Goal: Information Seeking & Learning: Learn about a topic

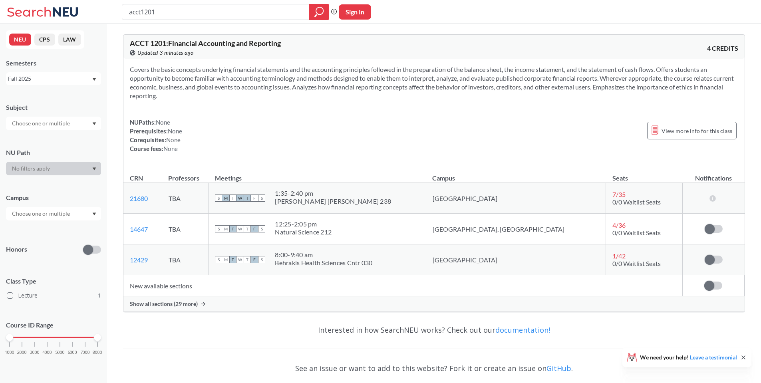
drag, startPoint x: 0, startPoint y: 0, endPoint x: 542, endPoint y: 52, distance: 544.4
click at [542, 52] on div "ACCT 1201 : Financial Accounting and Reporting View this course on Banner. Upda…" at bounding box center [433, 47] width 621 height 24
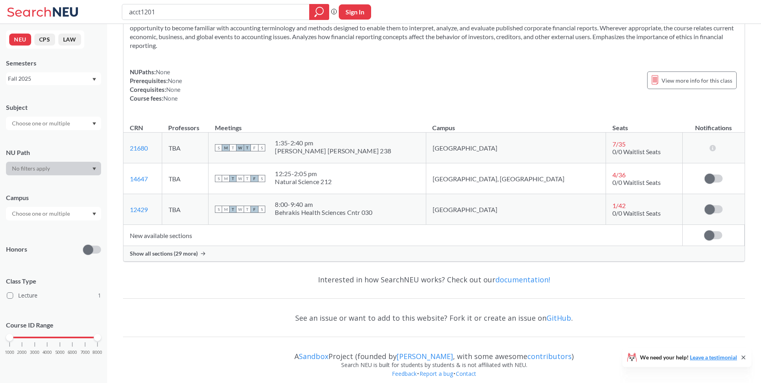
scroll to position [58, 0]
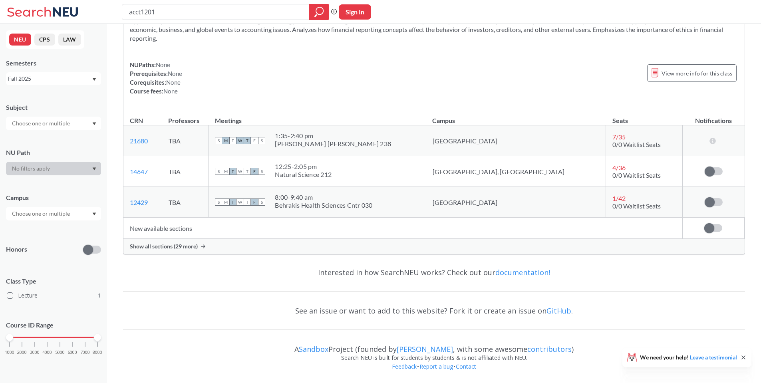
click at [746, 359] on icon at bounding box center [744, 357] width 6 height 6
click at [199, 142] on td "TBA" at bounding box center [185, 140] width 47 height 31
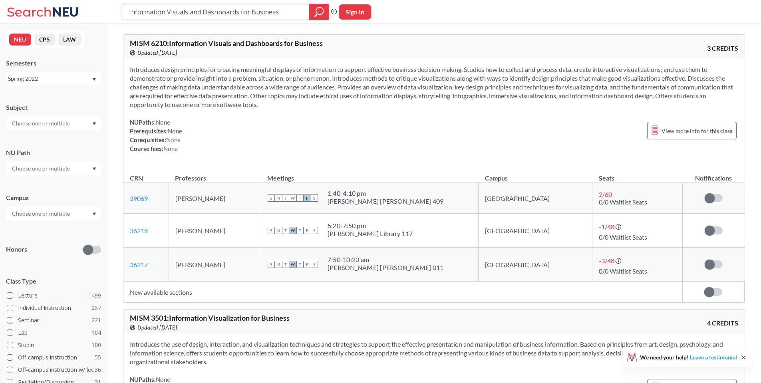
click at [243, 18] on div "Information Visuals and Dashboards for Business" at bounding box center [225, 12] width 207 height 16
click at [244, 16] on input "Information Visuals and Dashboards for Business" at bounding box center [215, 12] width 175 height 14
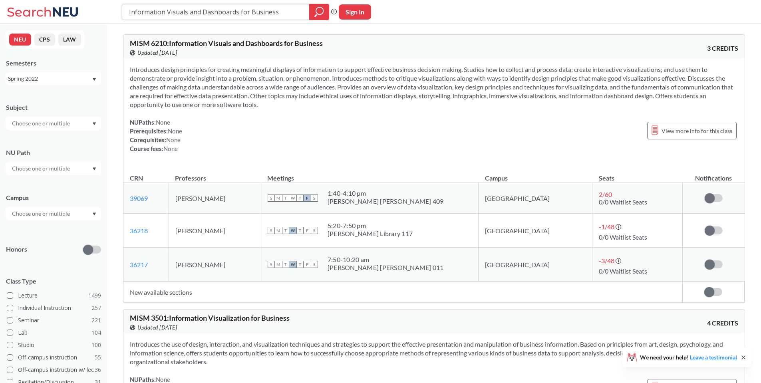
paste input "ACCT 6200"
type input "ACCT 6200"
click at [315, 12] on icon "magnifying glass" at bounding box center [320, 11] width 10 height 11
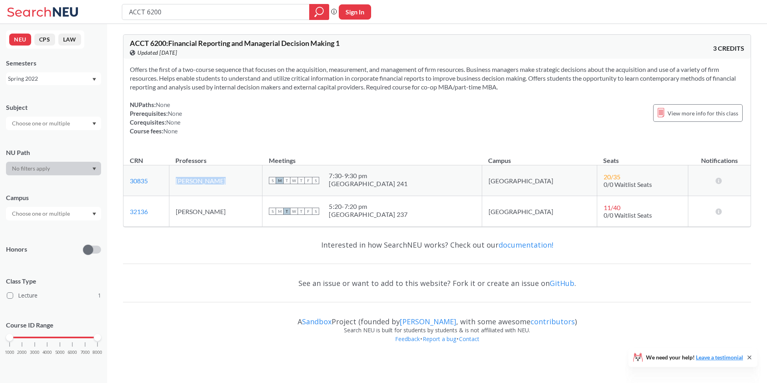
drag, startPoint x: 233, startPoint y: 179, endPoint x: 182, endPoint y: 182, distance: 50.4
click at [182, 182] on tr "30835 View this section on Banner. Matthew Petit S M T W T F S 7:30 - 9:30 pm F…" at bounding box center [436, 180] width 627 height 31
click at [255, 7] on input "ACCT 6200" at bounding box center [215, 12] width 175 height 14
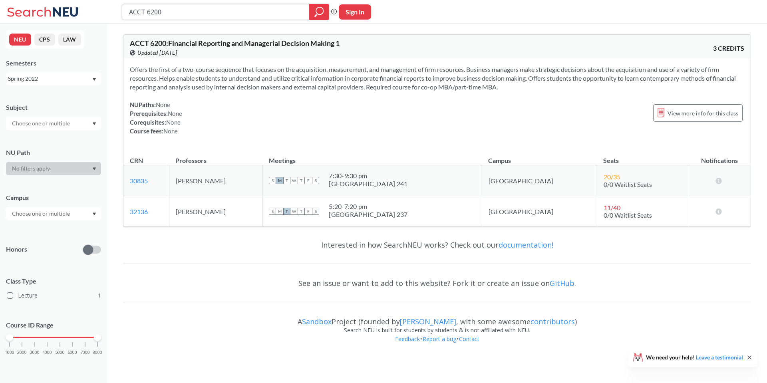
click at [255, 7] on input "ACCT 6200" at bounding box center [215, 12] width 175 height 14
paste input "https://searchneu.com/NEU/202230/search/ACCT%206200#:~:text=30835-,Matthew%20Pe…"
drag, startPoint x: 256, startPoint y: 178, endPoint x: 189, endPoint y: 182, distance: 66.8
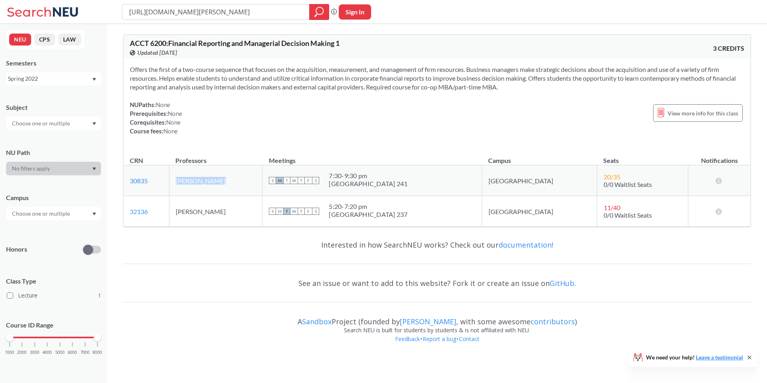
click at [189, 182] on td "Matthew Petit" at bounding box center [215, 180] width 93 height 31
copy td "Matthew Petit"
click at [249, 18] on div "https://searchneu.com/NEU/202230/search/ACCT%206200#:~:text=30835-,Matthew%20Pe…" at bounding box center [225, 12] width 207 height 16
click at [250, 16] on input "https://searchneu.com/NEU/202230/search/ACCT%206200#:~:text=30835-,Matthew%20Pe…" at bounding box center [215, 12] width 175 height 14
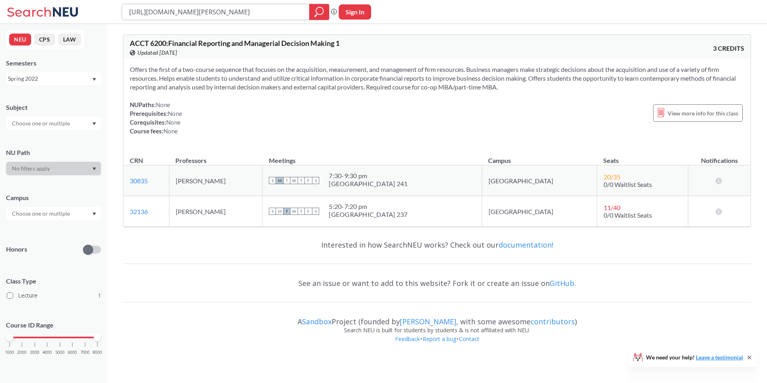
click at [250, 16] on input "https://searchneu.com/NEU/202230/search/ACCT%206200#:~:text=30835-,Matthew%20Pe…" at bounding box center [215, 12] width 175 height 14
paste input "Matthew Petit"
type input "Matthew Petit"
click at [315, 10] on icon "magnifying glass" at bounding box center [320, 11] width 10 height 11
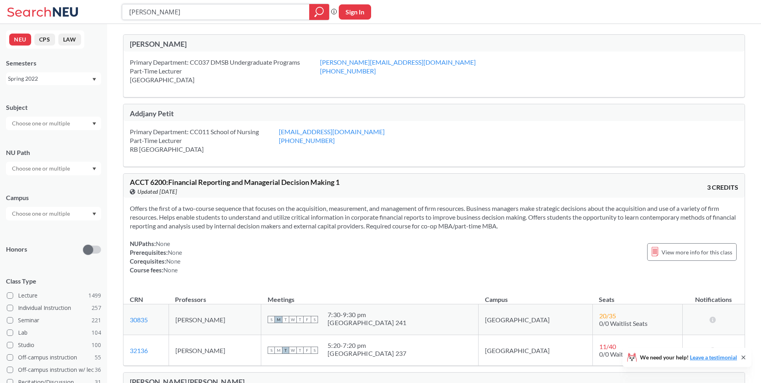
click at [202, 12] on input "Matthew Petit" at bounding box center [215, 12] width 175 height 14
paste input "FINA 6309"
type input "FINA 6309"
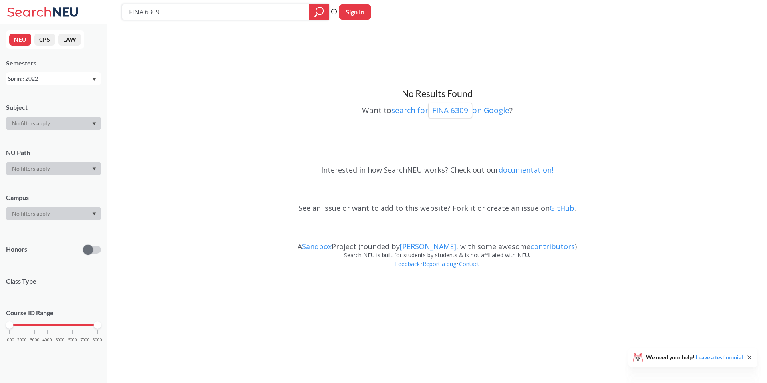
click at [177, 12] on input "FINA 6309" at bounding box center [215, 12] width 175 height 14
paste input "MISM 6200: Introduction to Business Analytics (Core)"
drag, startPoint x: 164, startPoint y: 11, endPoint x: 100, endPoint y: 5, distance: 65.0
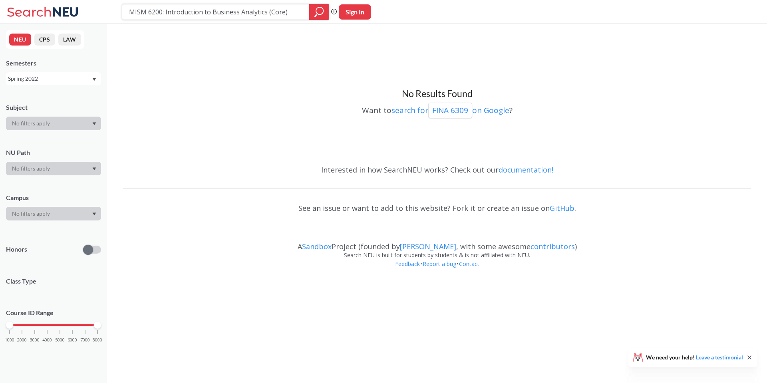
click at [100, 5] on div "MISM 6200: Introduction to Business Analytics (Core) Phrase search guarantees t…" at bounding box center [383, 12] width 767 height 24
drag, startPoint x: 231, startPoint y: 11, endPoint x: 307, endPoint y: 13, distance: 76.4
click at [307, 13] on div "Introduction to Business Analytics (Core)" at bounding box center [225, 12] width 207 height 16
type input "Introduction to Business Analytics"
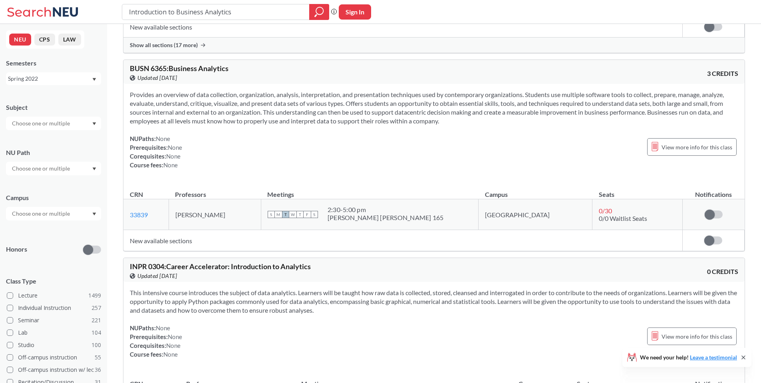
scroll to position [243, 0]
click at [305, 156] on div "NUPaths: None Prerequisites: None Corequisites: None Course fees: None View mor…" at bounding box center [434, 151] width 609 height 35
click at [231, 80] on div "View this course on Banner. Updated 3 years ago" at bounding box center [282, 77] width 305 height 9
drag, startPoint x: 237, startPoint y: 69, endPoint x: 131, endPoint y: 67, distance: 106.3
click at [131, 67] on div "BUSN 6365 : Business Analytics View this course on Banner. Updated 3 years ago" at bounding box center [282, 73] width 305 height 18
